Goal: Task Accomplishment & Management: Complete application form

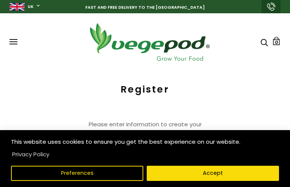
type input "lXHZGMWAny"
type input "xFDxnRHpfLcphb"
type input "numogiwonos474@gmail.com"
